Goal: Navigation & Orientation: Find specific page/section

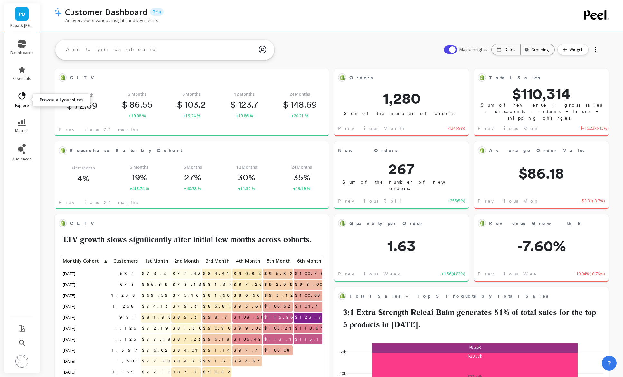
scroll to position [177, 261]
click at [20, 107] on span "explore" at bounding box center [22, 105] width 14 height 5
click at [202, 24] on div "An overview of various insights and key metrics" at bounding box center [305, 23] width 503 height 12
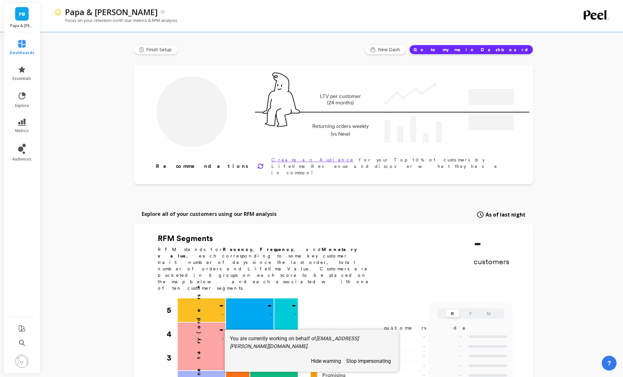
type input "Champions"
type input "5534"
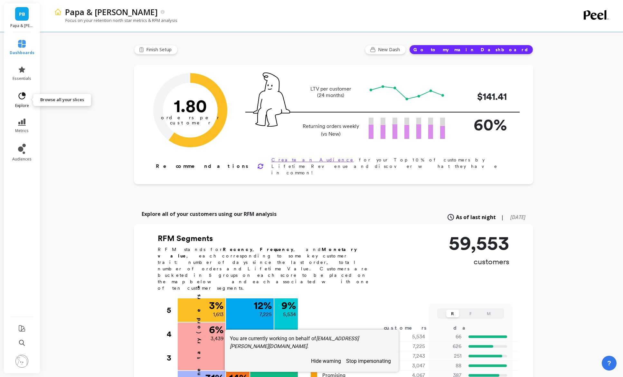
click at [20, 96] on icon at bounding box center [21, 95] width 9 height 9
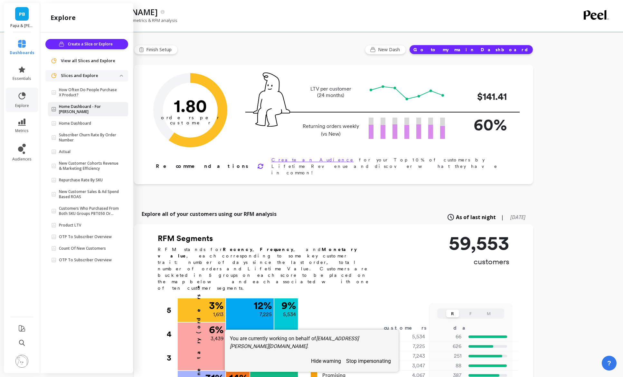
click at [87, 104] on p "Home Dashboard - For Sami" at bounding box center [89, 109] width 61 height 10
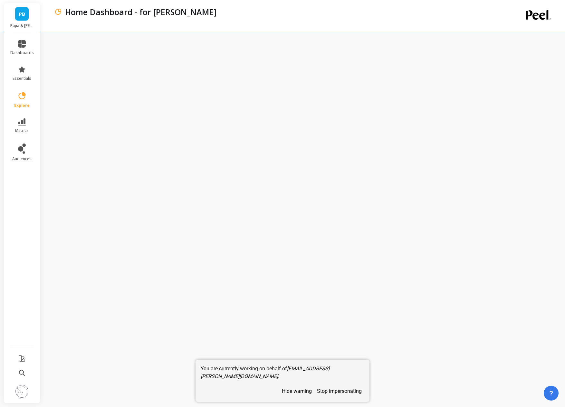
click at [323, 389] on button "stop impersonating" at bounding box center [339, 391] width 50 height 11
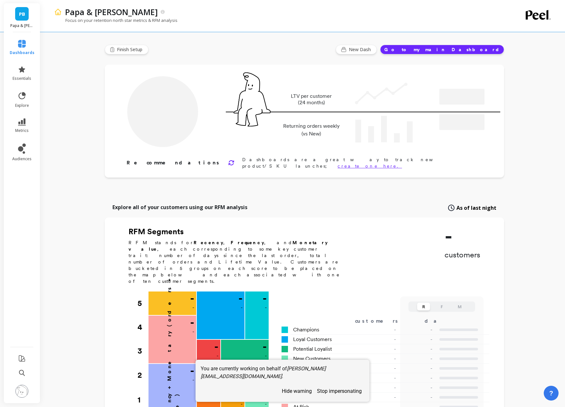
type input "Champions"
type input "5534"
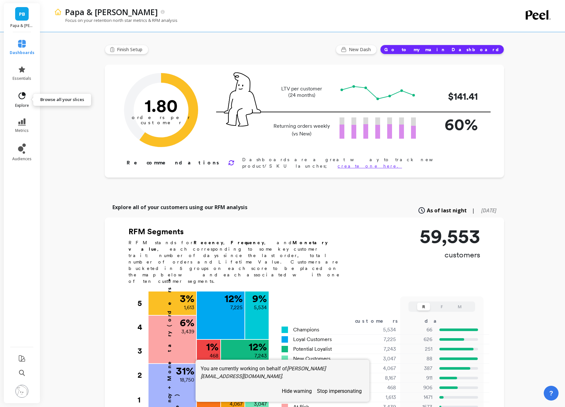
click at [26, 100] on link "explore" at bounding box center [22, 99] width 25 height 17
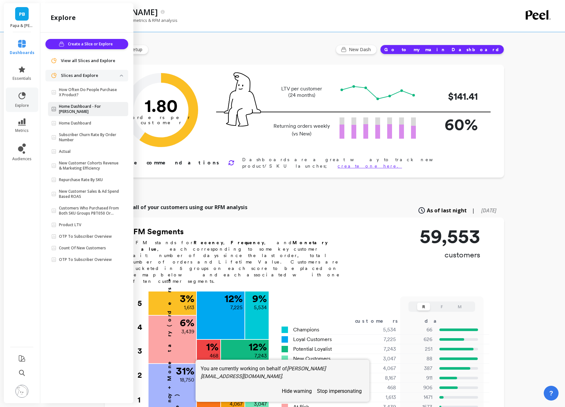
click at [89, 108] on p "Home Dashboard - For Sami" at bounding box center [89, 109] width 61 height 10
